Goal: Task Accomplishment & Management: Use online tool/utility

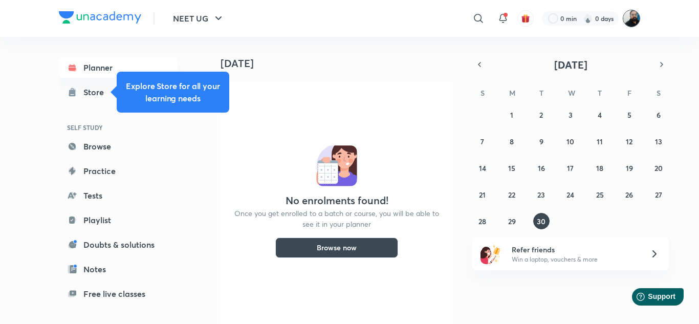
click at [631, 20] on img at bounding box center [631, 18] width 17 height 17
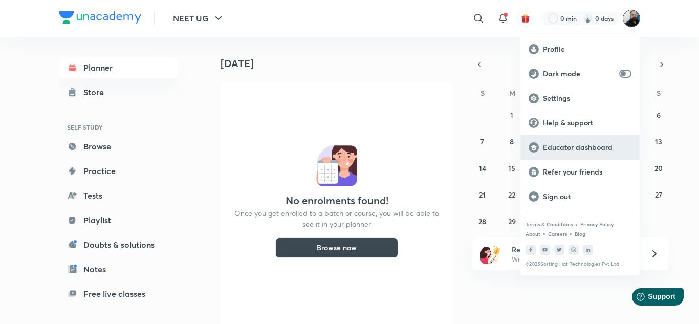
click at [573, 147] on p "Educator dashboard" at bounding box center [587, 147] width 89 height 9
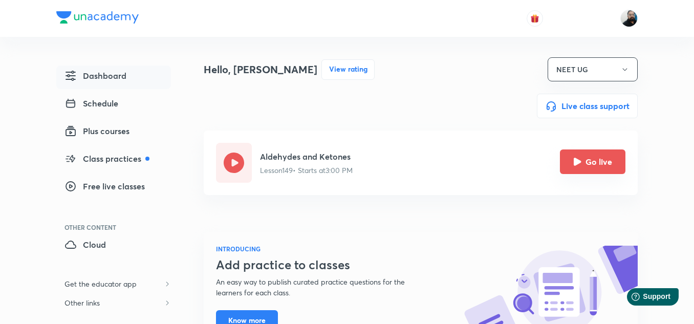
click at [579, 164] on icon "Go live" at bounding box center [578, 162] width 8 height 8
click at [579, 162] on icon "Go live" at bounding box center [578, 162] width 8 height 8
